Goal: Task Accomplishment & Management: Use online tool/utility

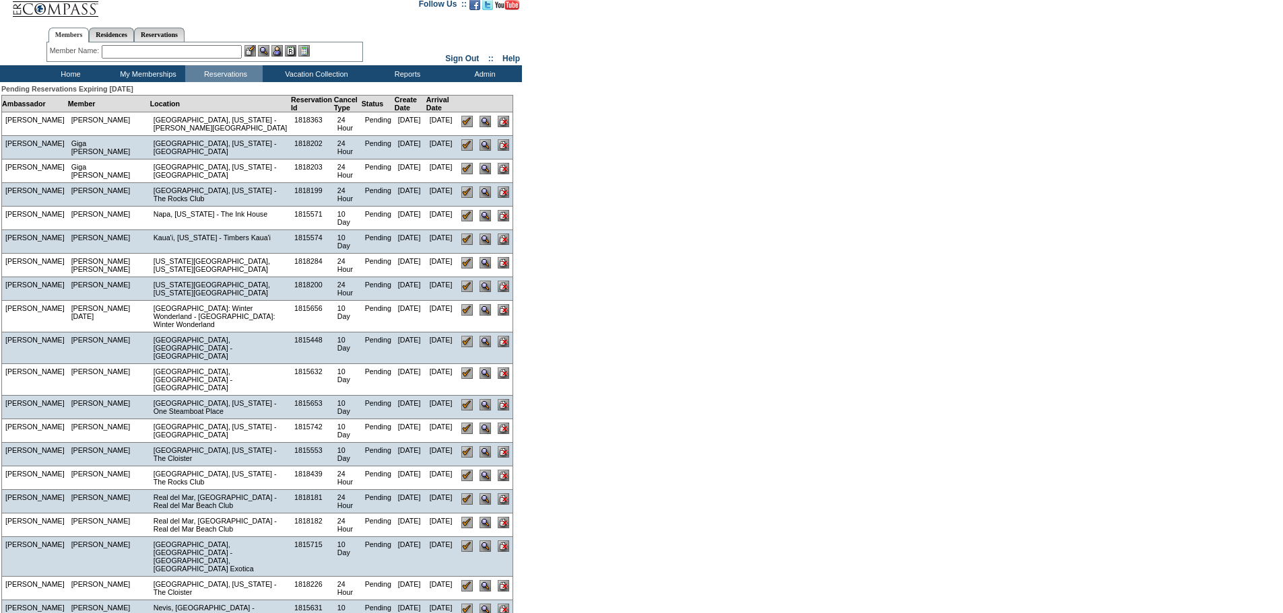
scroll to position [23, 0]
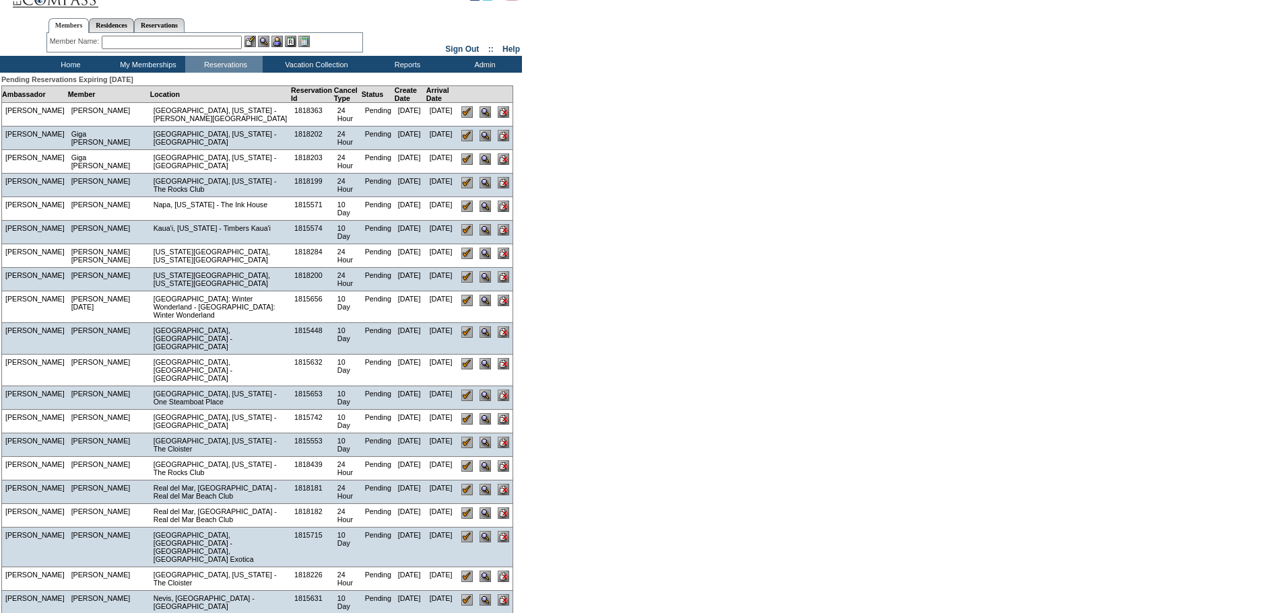
drag, startPoint x: 469, startPoint y: 287, endPoint x: 698, endPoint y: 44, distance: 333.0
click at [469, 283] on input "image" at bounding box center [466, 276] width 11 height 11
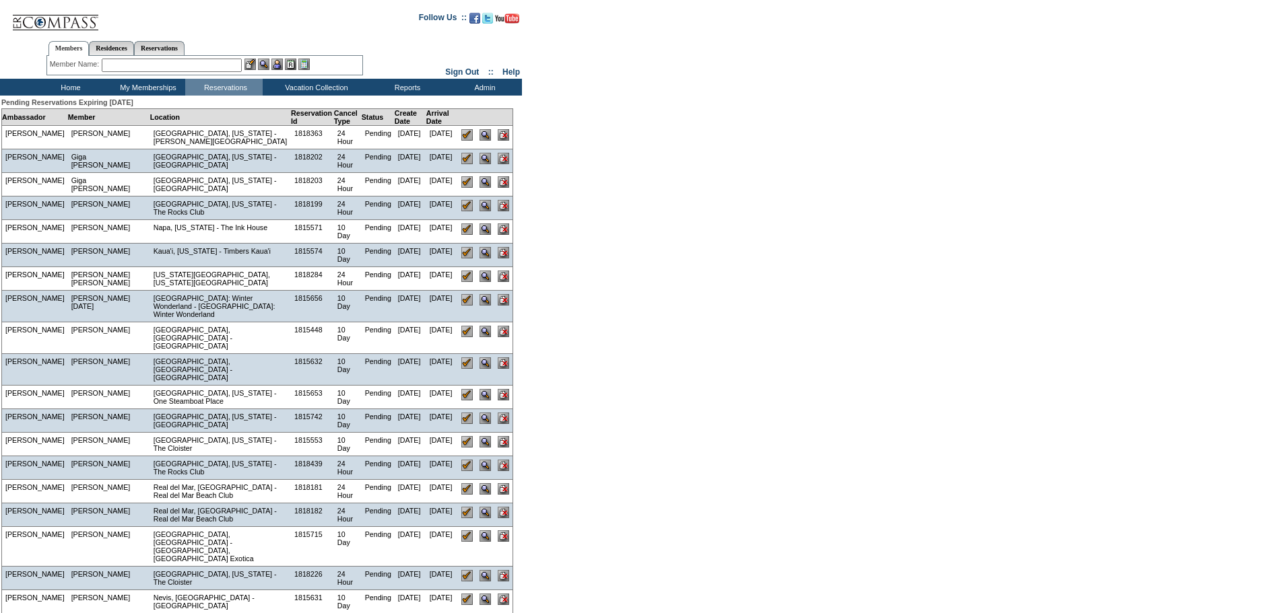
click at [634, 285] on div "Pending Reservations Expiring Today Ambassador Member Location Reservation Id C…" at bounding box center [639, 431] width 1278 height 671
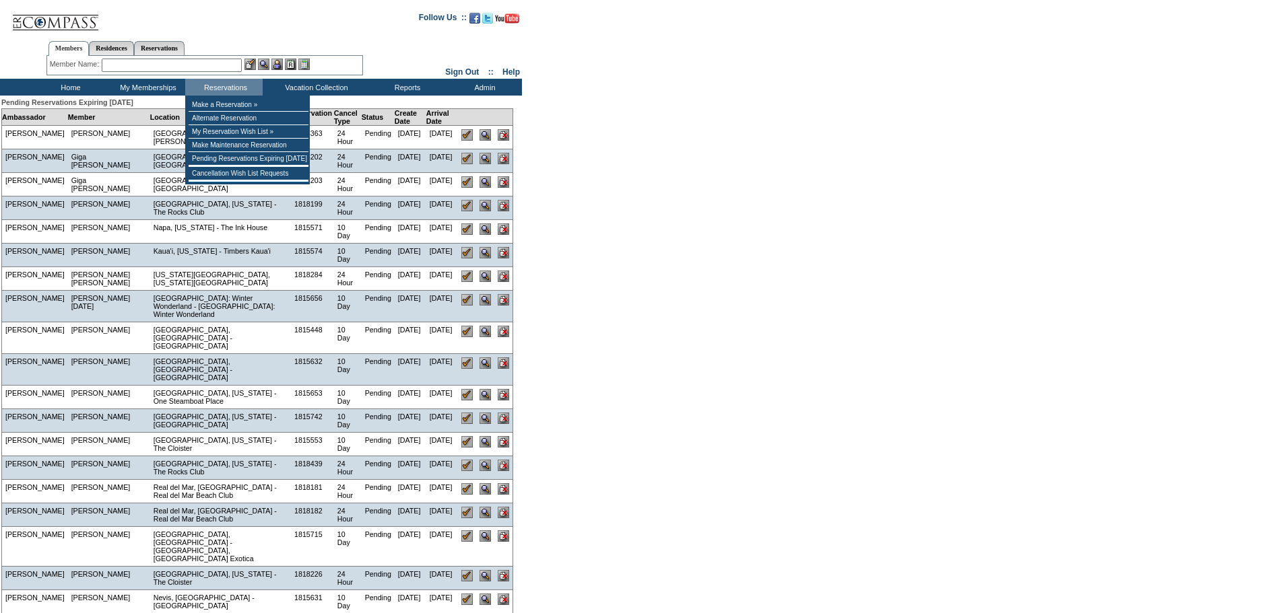
click at [168, 70] on input "text" at bounding box center [172, 65] width 140 height 13
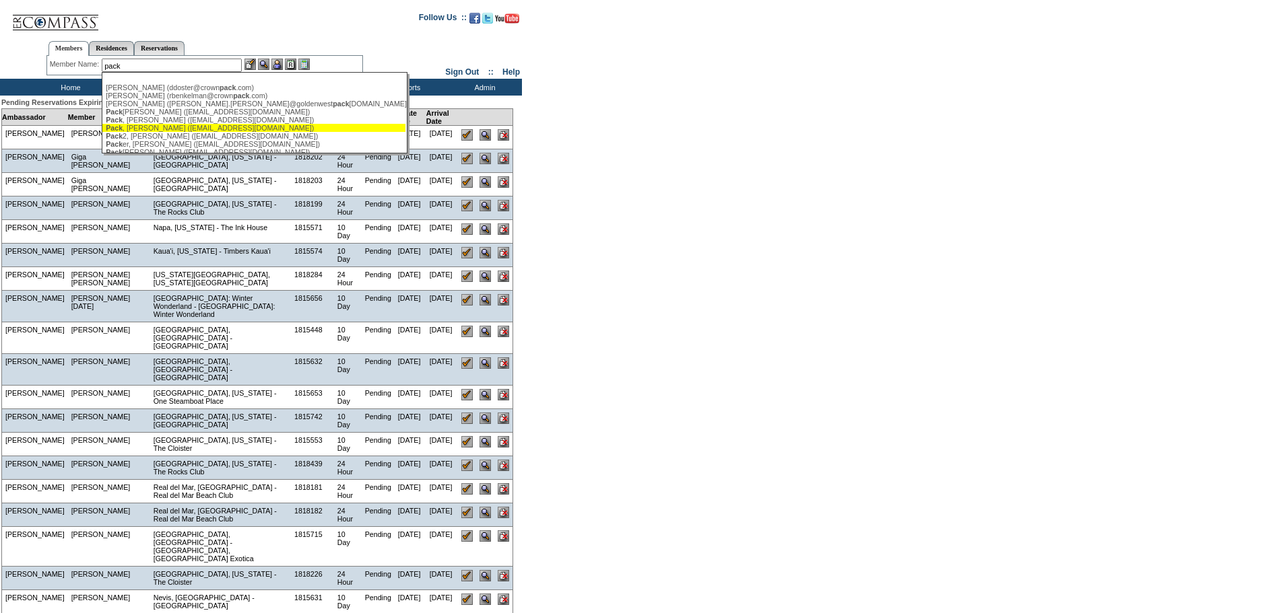
click at [166, 129] on div "Pack , Randy (rp1952@me.com)" at bounding box center [254, 128] width 296 height 8
type input "Pack, Randy (rp1952@me.com)"
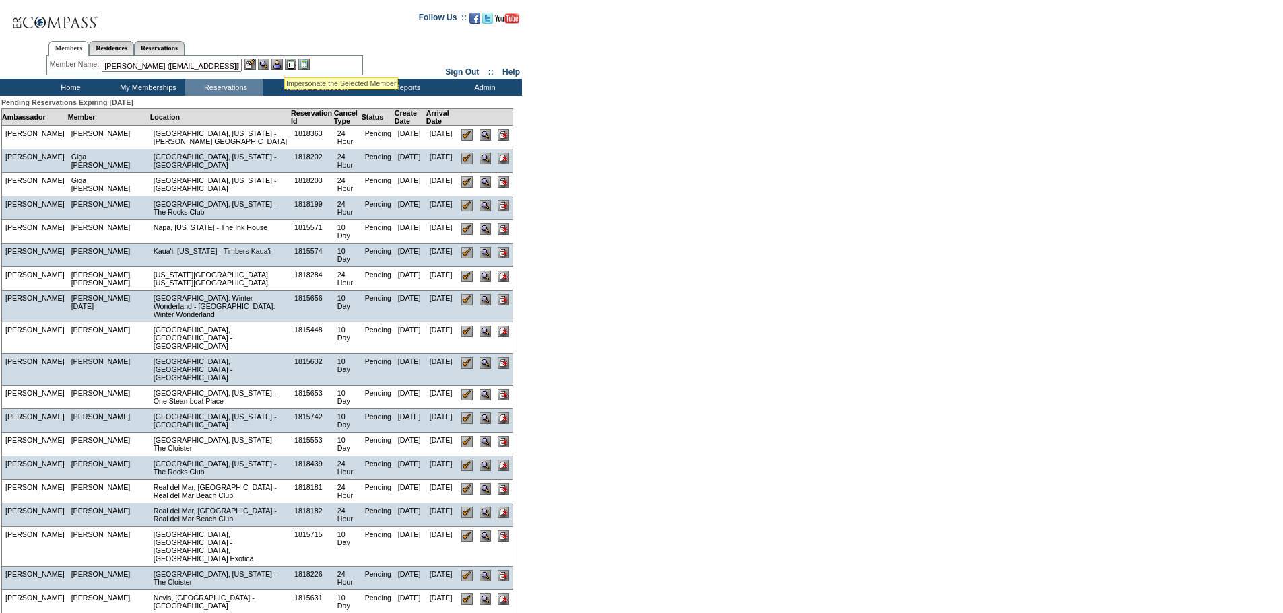
click at [281, 63] on img at bounding box center [276, 64] width 11 height 11
click at [267, 63] on img at bounding box center [263, 64] width 11 height 11
